Goal: Information Seeking & Learning: Learn about a topic

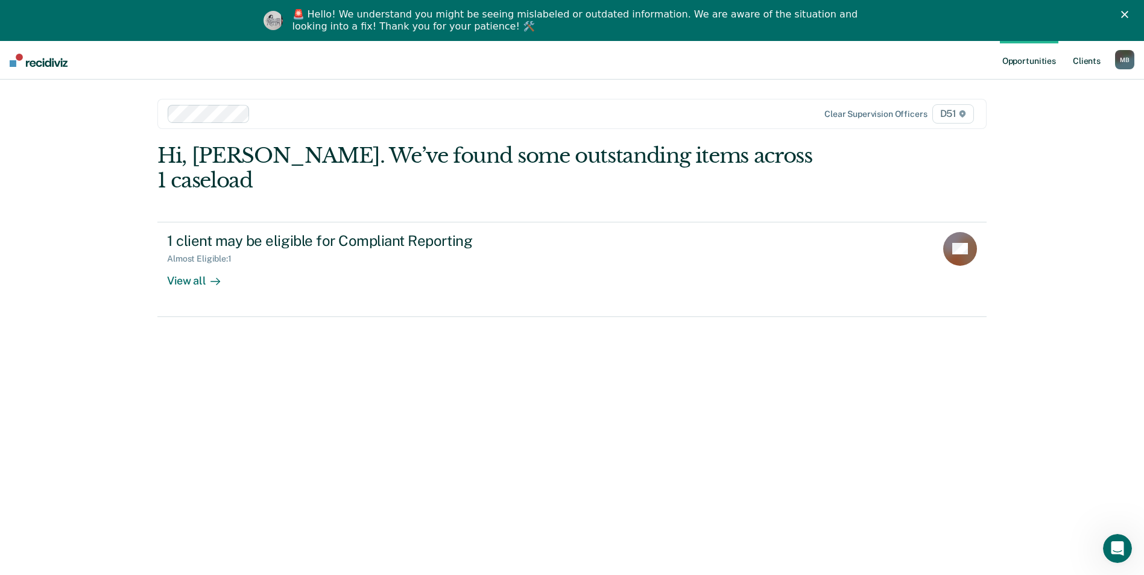
click at [1095, 61] on link "Client s" at bounding box center [1086, 60] width 33 height 39
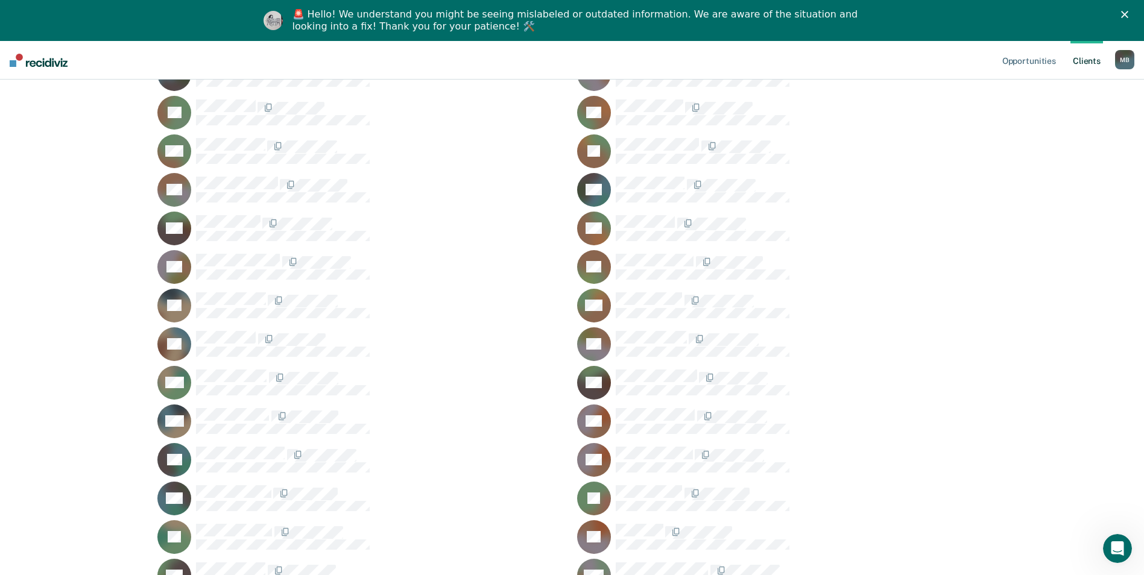
scroll to position [301, 0]
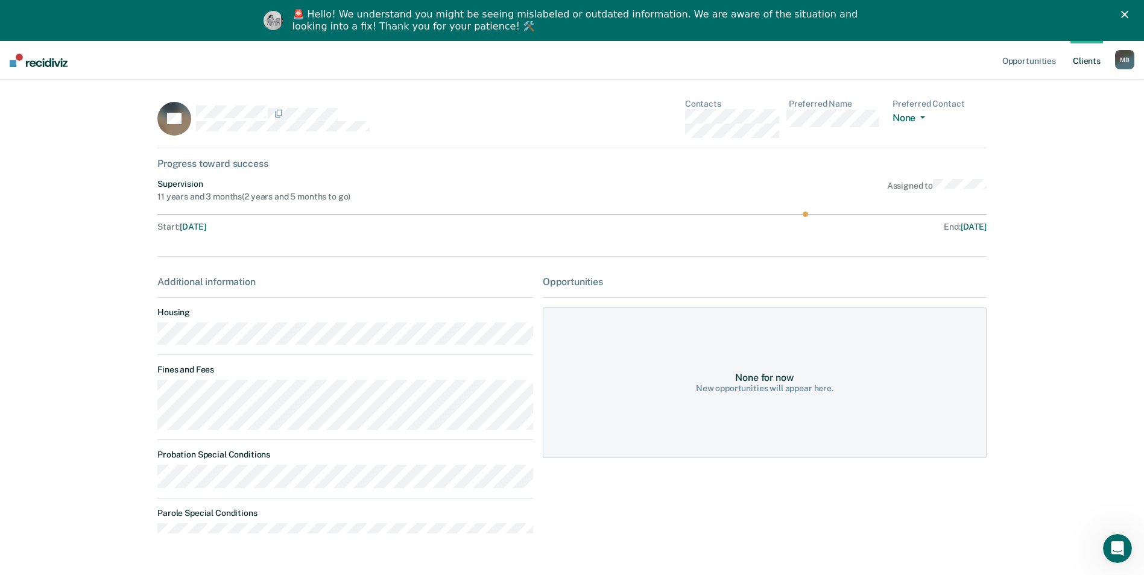
click at [1087, 59] on link "Client s" at bounding box center [1086, 60] width 33 height 39
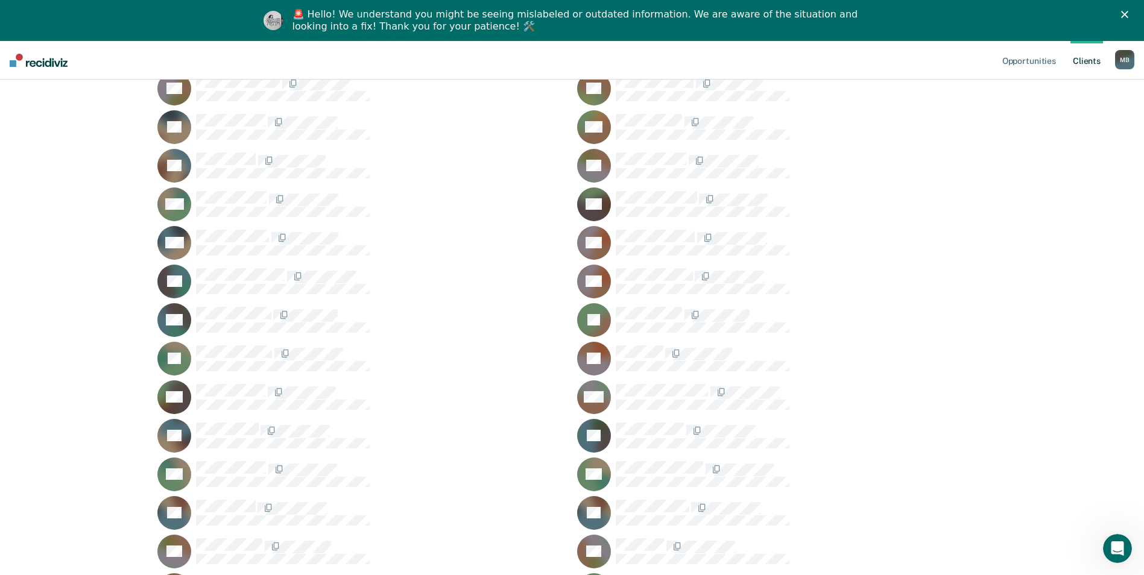
scroll to position [482, 0]
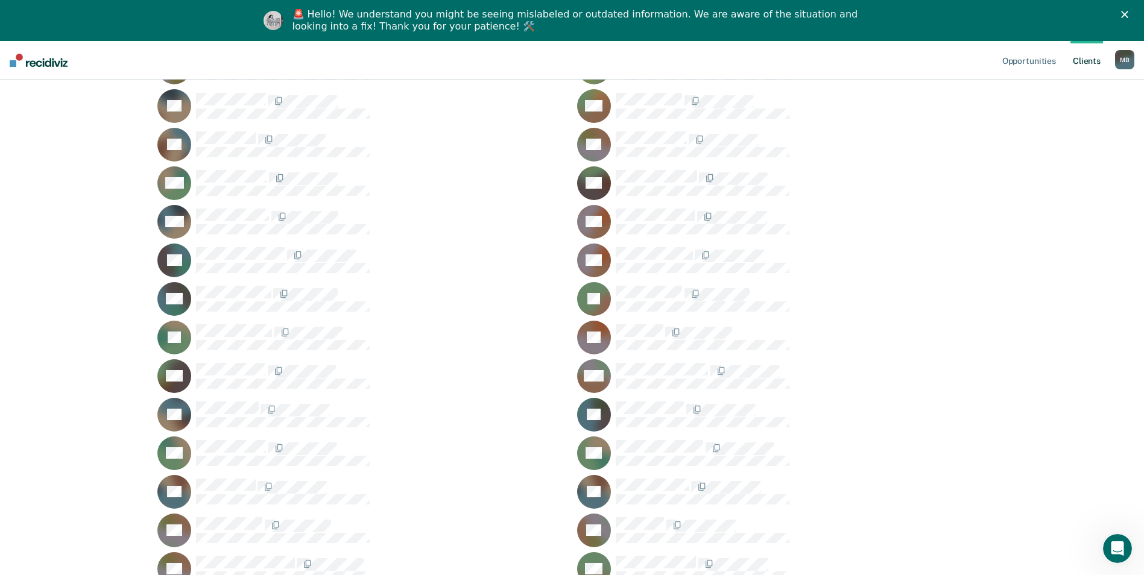
click at [655, 472] on ul "WA JB SB LB MB SP NB JB LB AB MC JC KC GC NC CD DD SD BE MF CF NF MG BG MH AH L…" at bounding box center [571, 260] width 829 height 1037
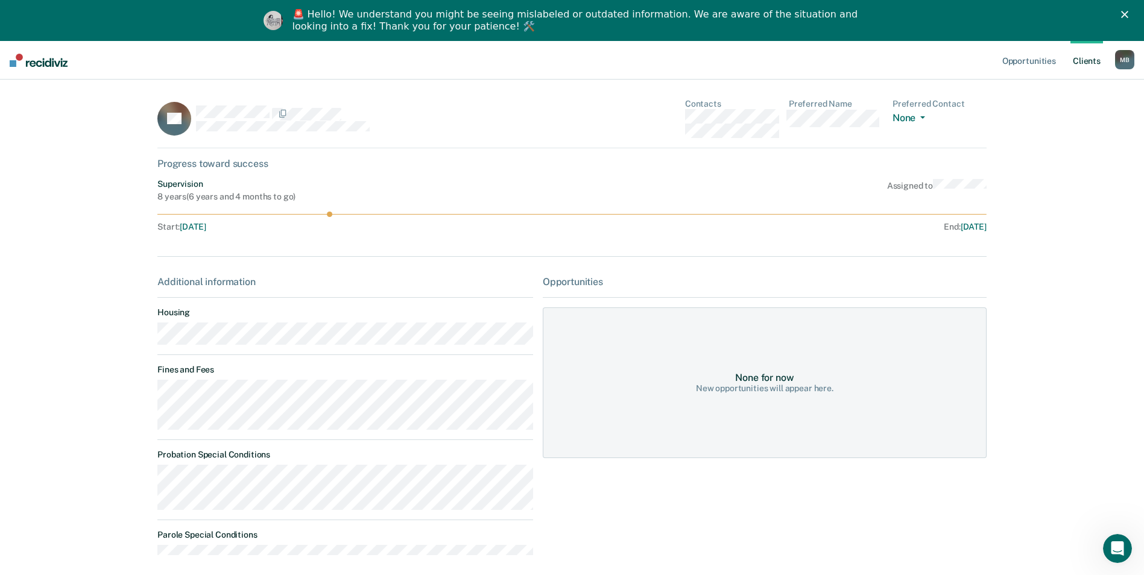
drag, startPoint x: 1116, startPoint y: 56, endPoint x: 880, endPoint y: 92, distance: 239.0
click at [1117, 56] on div "M B" at bounding box center [1124, 59] width 19 height 19
click at [1089, 61] on link "Client s" at bounding box center [1086, 60] width 33 height 39
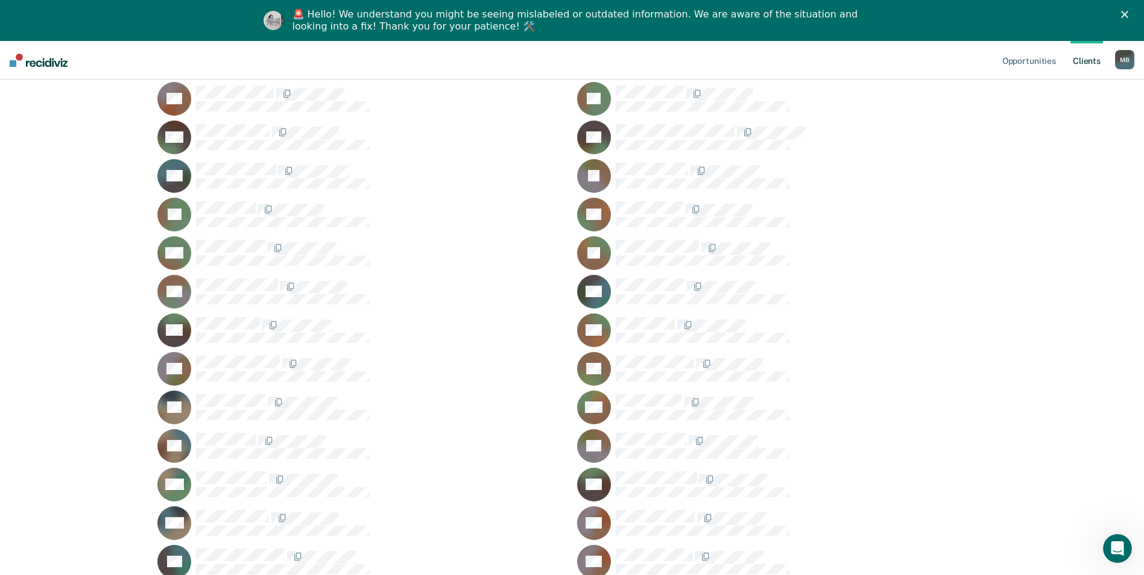
scroll to position [362, 0]
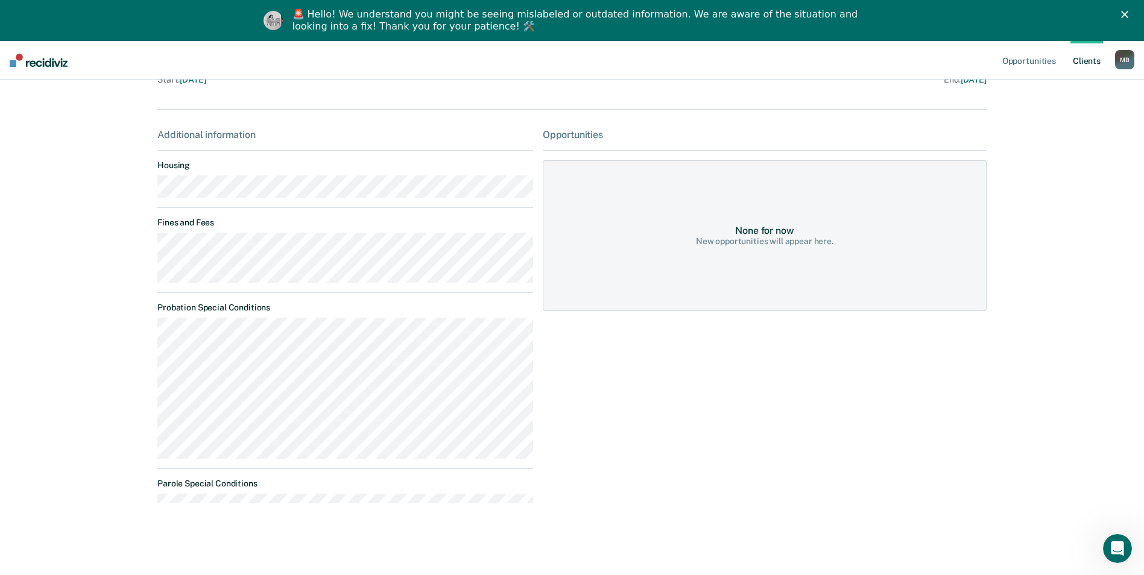
scroll to position [148, 0]
